Goal: Task Accomplishment & Management: Use online tool/utility

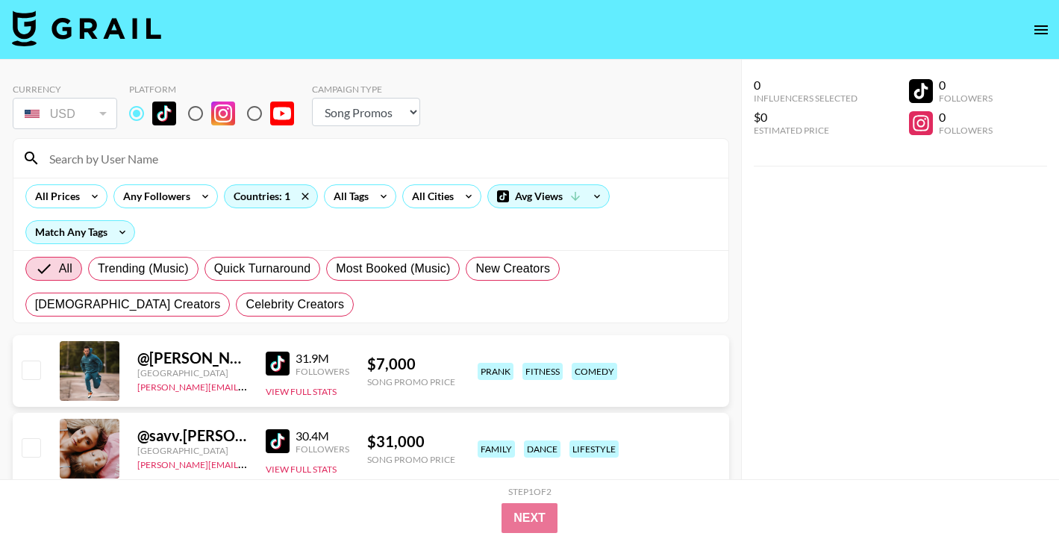
select select "Song"
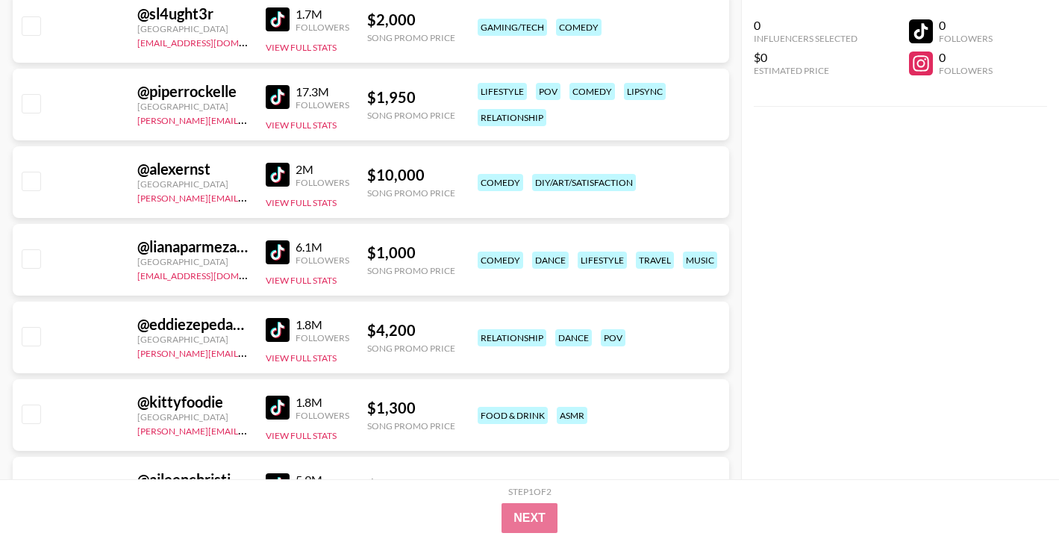
scroll to position [4773, 0]
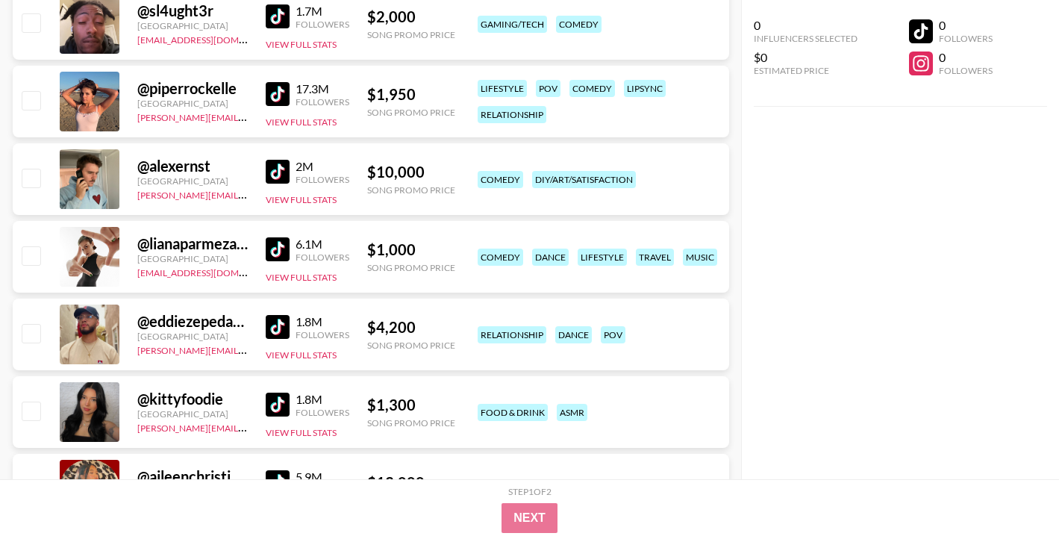
click at [281, 93] on img at bounding box center [278, 94] width 24 height 24
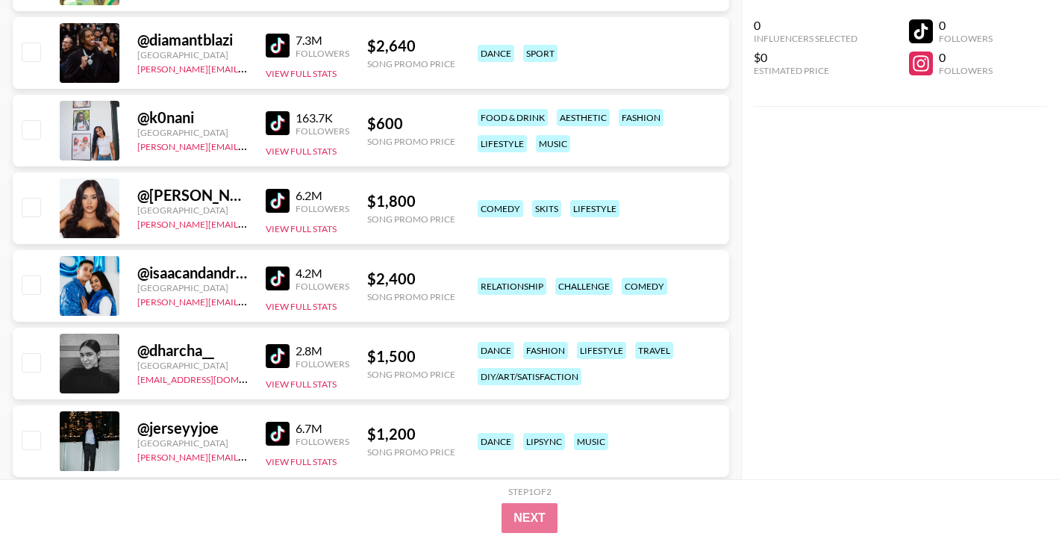
scroll to position [5840, 0]
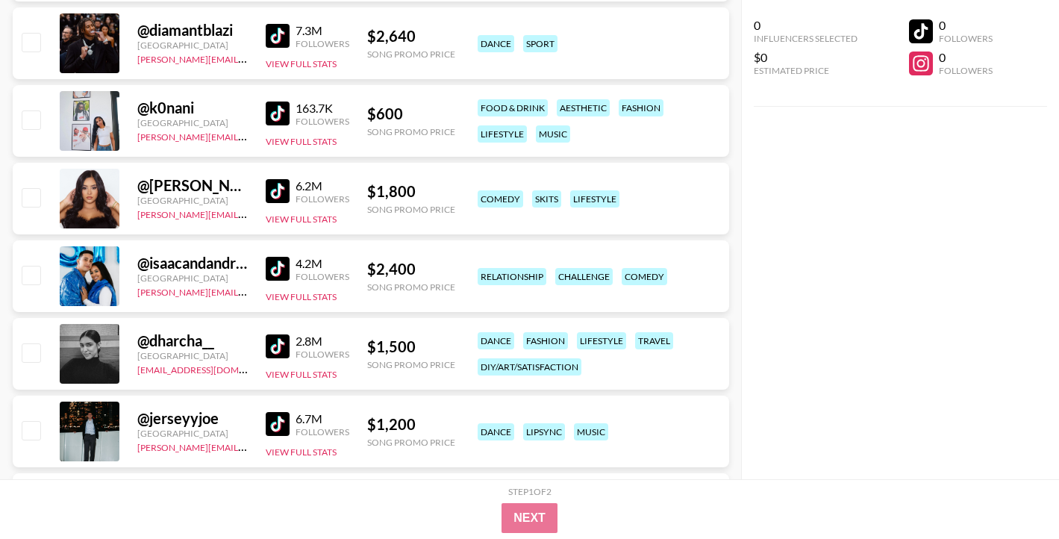
click at [273, 343] on img at bounding box center [278, 346] width 24 height 24
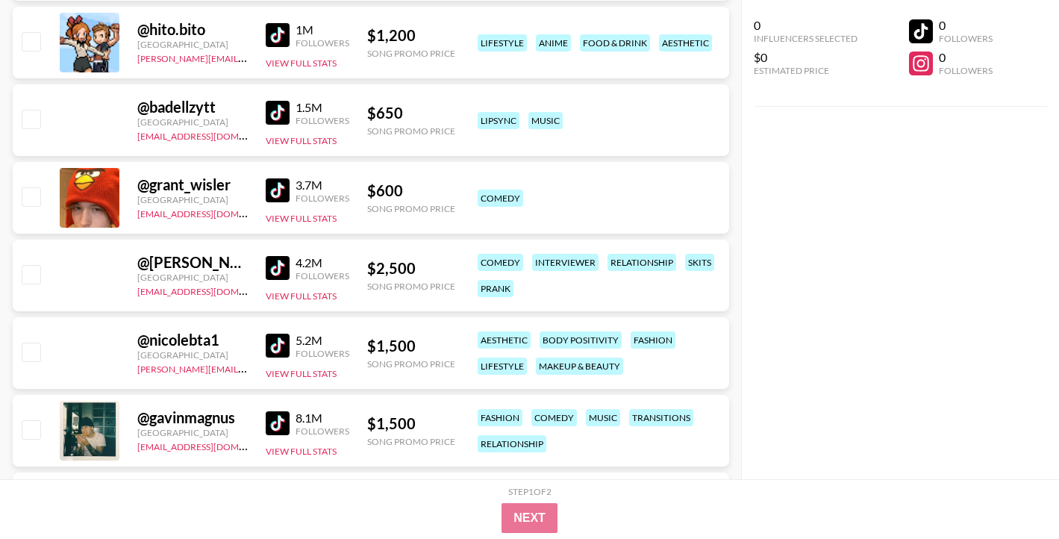
scroll to position [8334, 0]
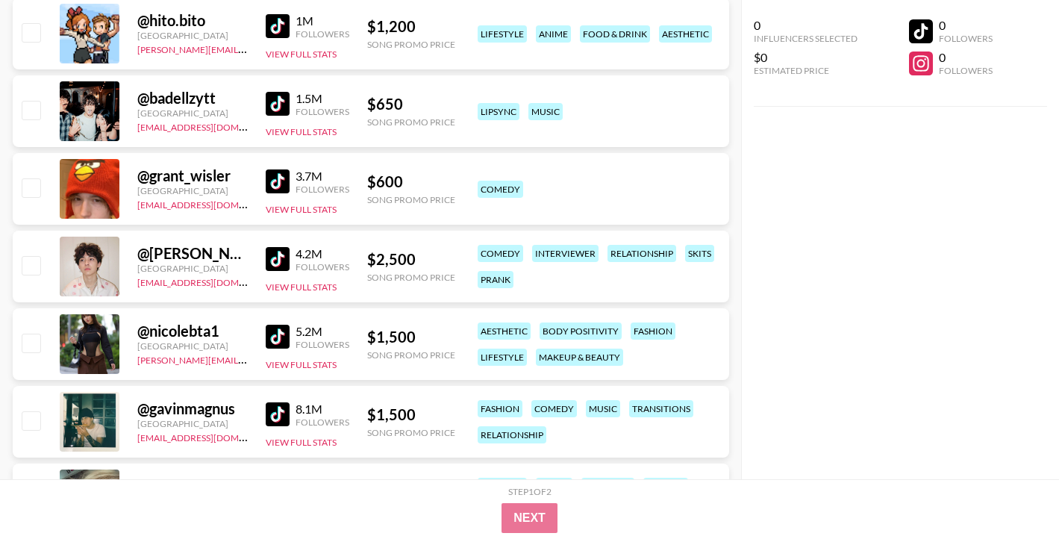
click at [269, 337] on img at bounding box center [278, 337] width 24 height 24
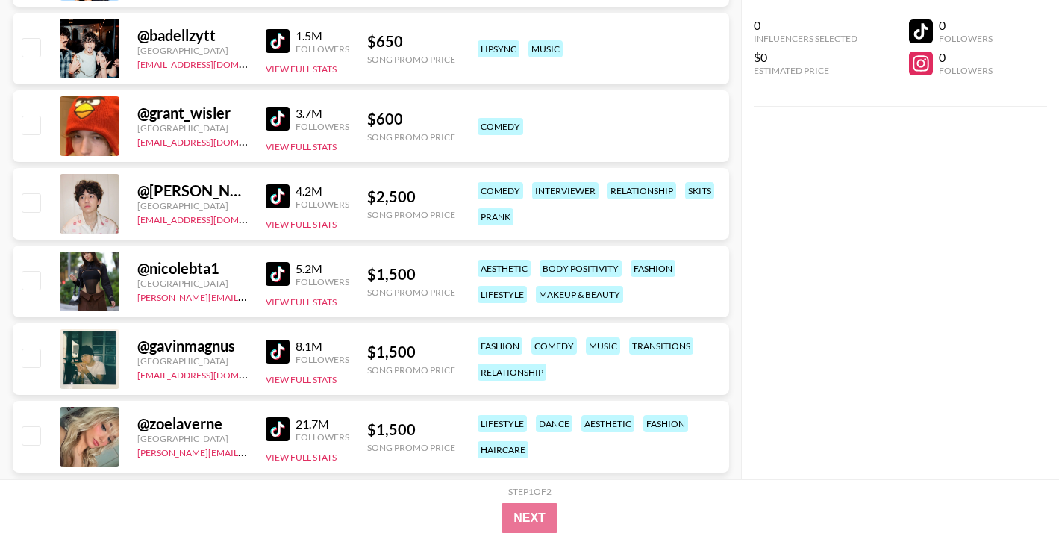
scroll to position [8399, 0]
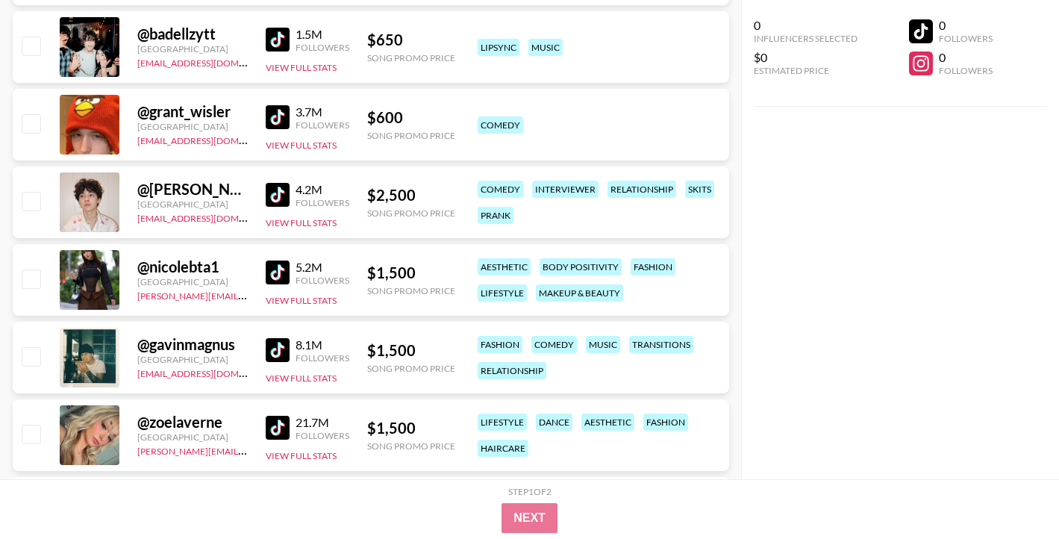
click at [34, 284] on input "checkbox" at bounding box center [31, 278] width 18 height 18
checkbox input "true"
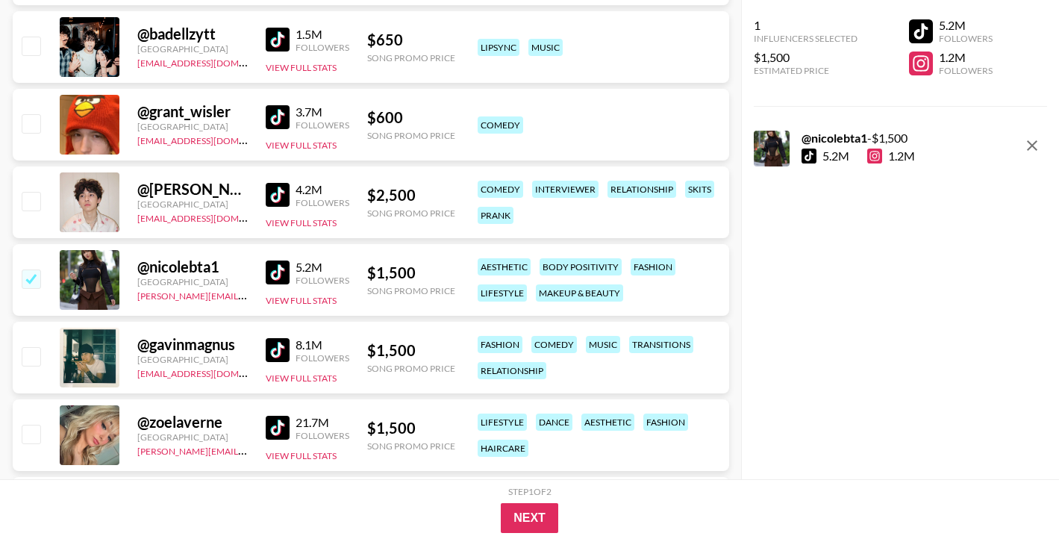
scroll to position [8393, 0]
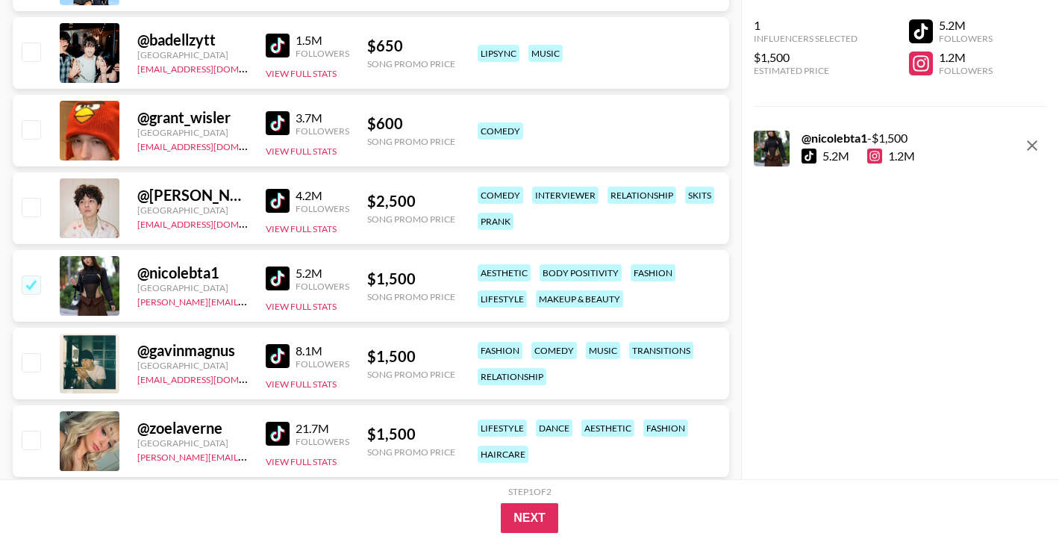
click at [43, 440] on div "@ zoelaverne [GEOGRAPHIC_DATA] [PERSON_NAME][EMAIL_ADDRESS][DOMAIN_NAME] 21.7M …" at bounding box center [371, 441] width 717 height 72
click at [23, 440] on input "checkbox" at bounding box center [31, 440] width 18 height 18
checkbox input "true"
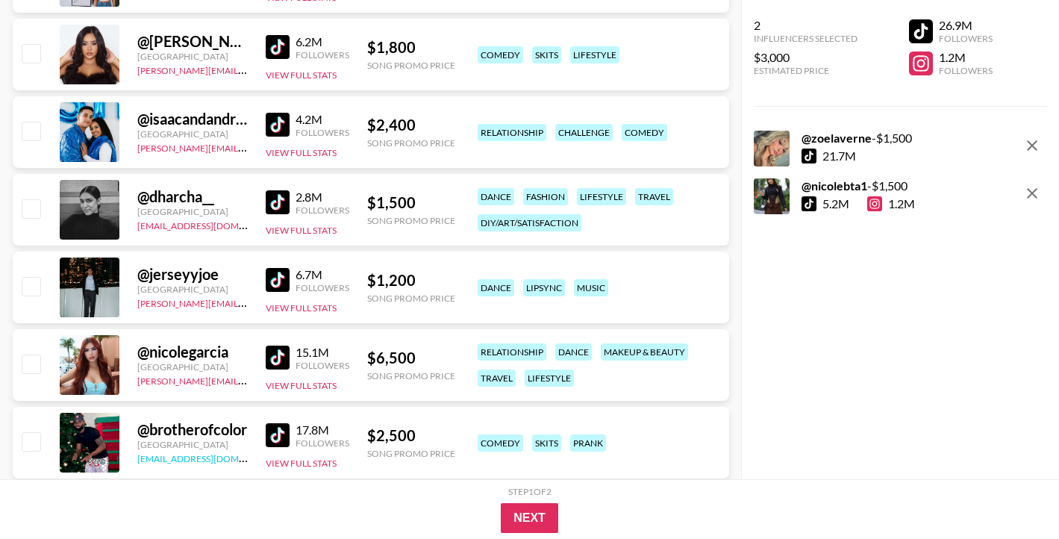
scroll to position [5976, 0]
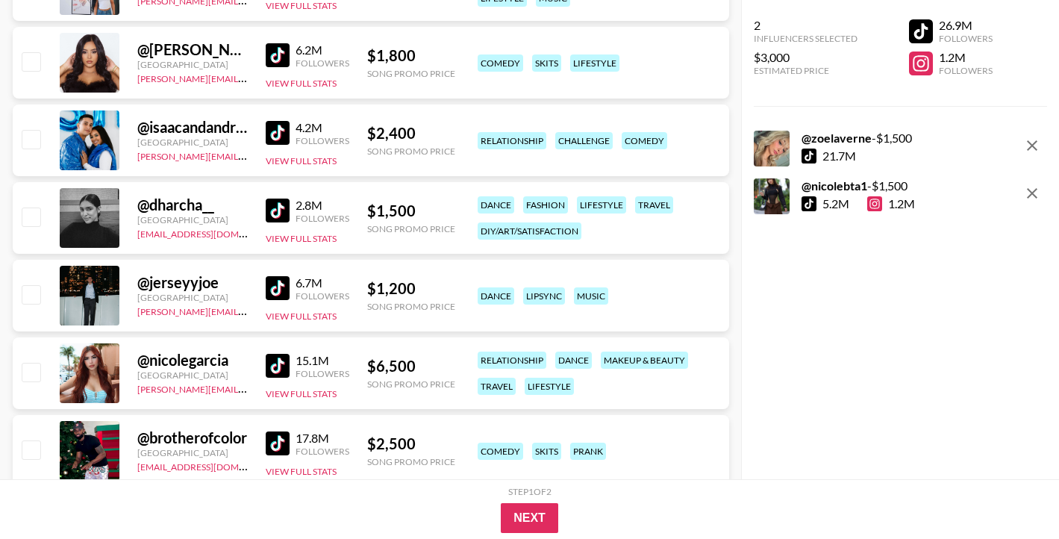
click at [25, 215] on input "checkbox" at bounding box center [31, 217] width 18 height 18
checkbox input "true"
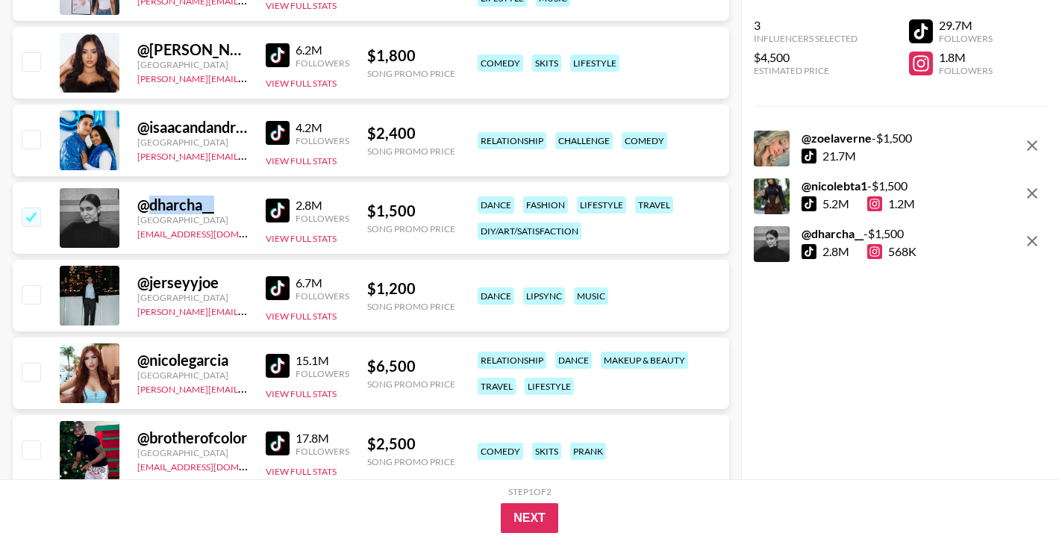
drag, startPoint x: 225, startPoint y: 203, endPoint x: 147, endPoint y: 203, distance: 77.6
click at [147, 203] on div "@ dharcha__" at bounding box center [192, 205] width 110 height 19
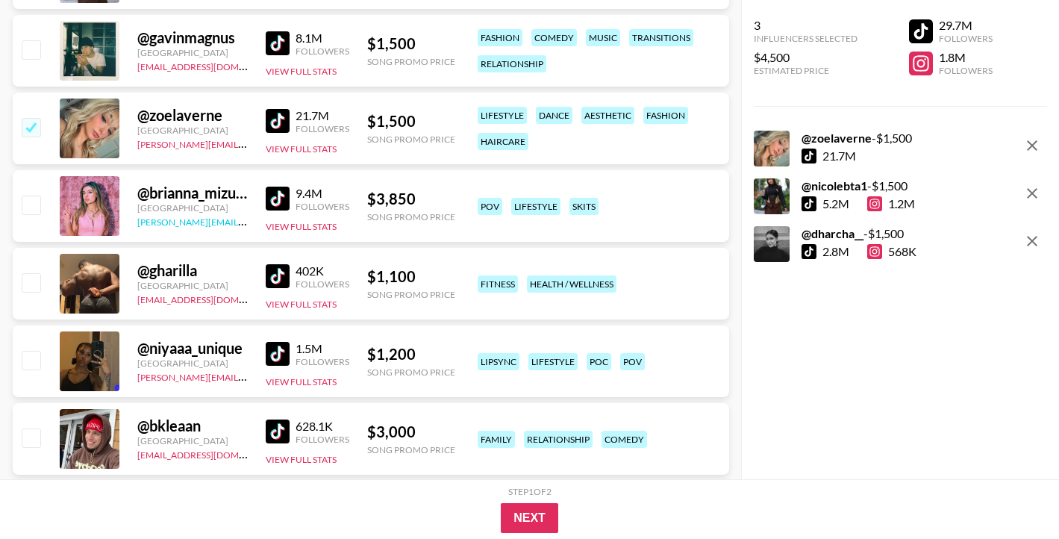
scroll to position [8746, 0]
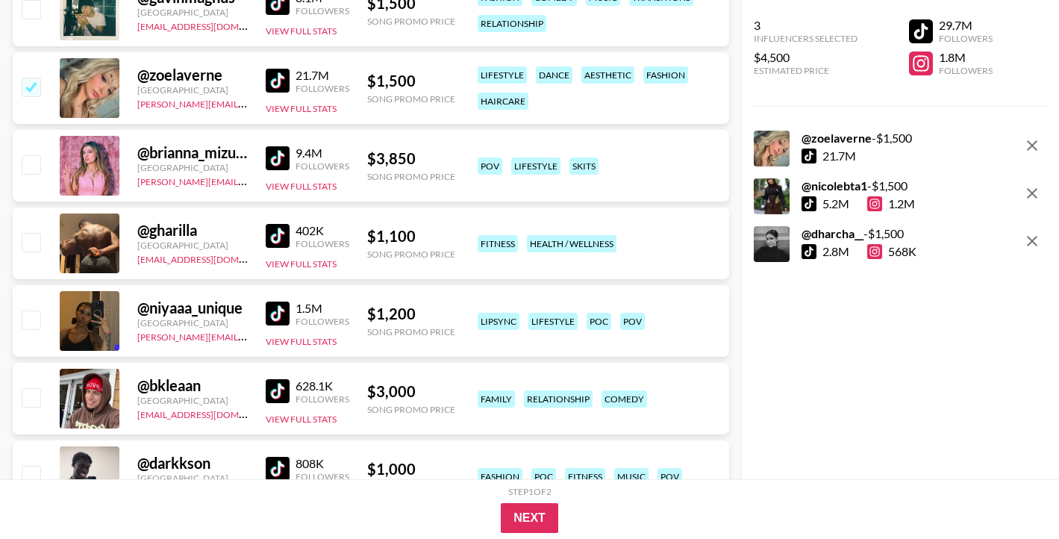
click at [36, 317] on input "checkbox" at bounding box center [31, 320] width 18 height 18
checkbox input "true"
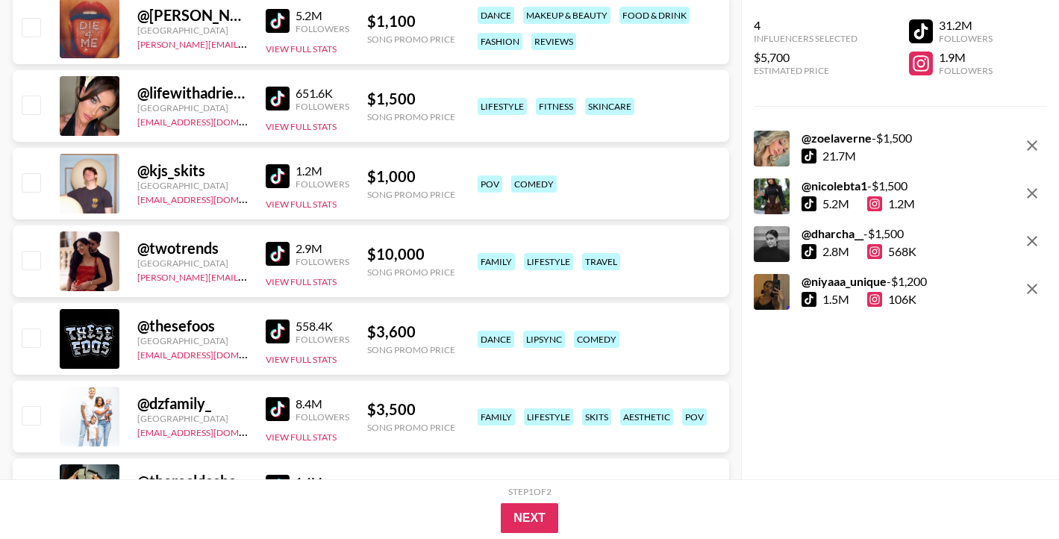
scroll to position [9665, 0]
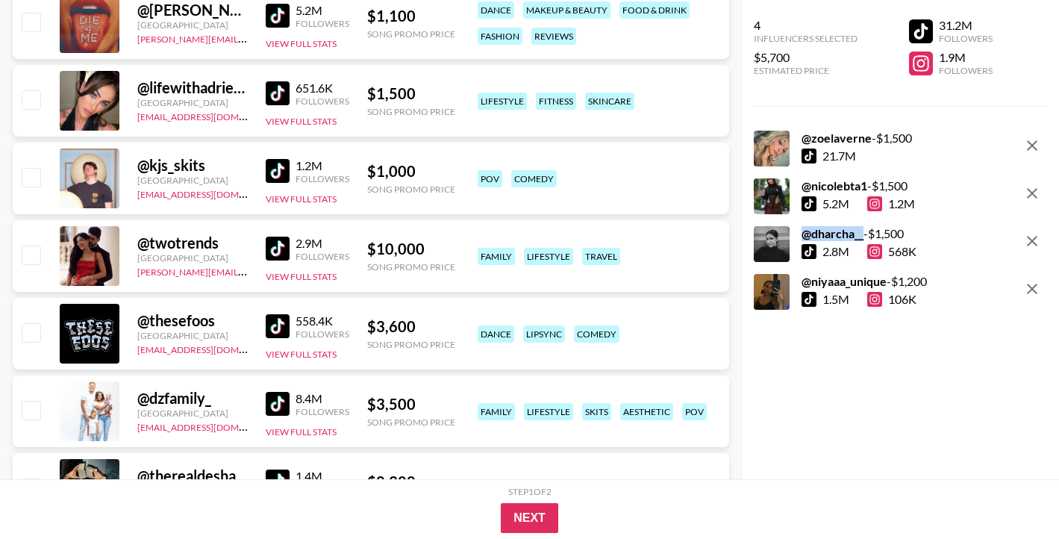
drag, startPoint x: 800, startPoint y: 234, endPoint x: 863, endPoint y: 236, distance: 62.7
click at [863, 236] on div "@ dharcha__ - $ 1,500 2.8M 568K" at bounding box center [835, 244] width 163 height 36
copy strong "@ dharcha__"
